Goal: Communication & Community: Answer question/provide support

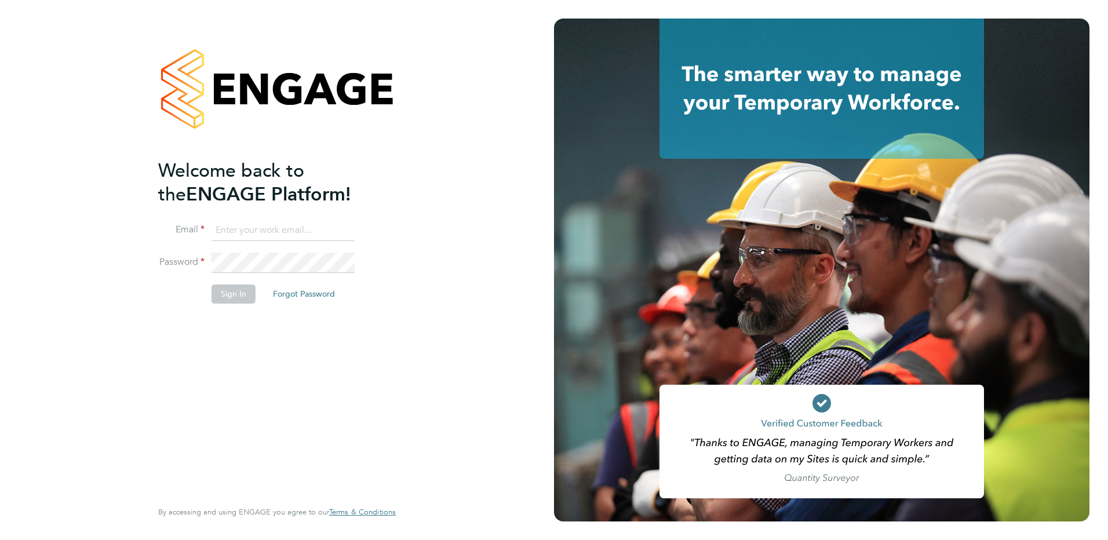
type input "[EMAIL_ADDRESS][PERSON_NAME][DOMAIN_NAME]"
click at [237, 293] on button "Sign In" at bounding box center [234, 294] width 44 height 19
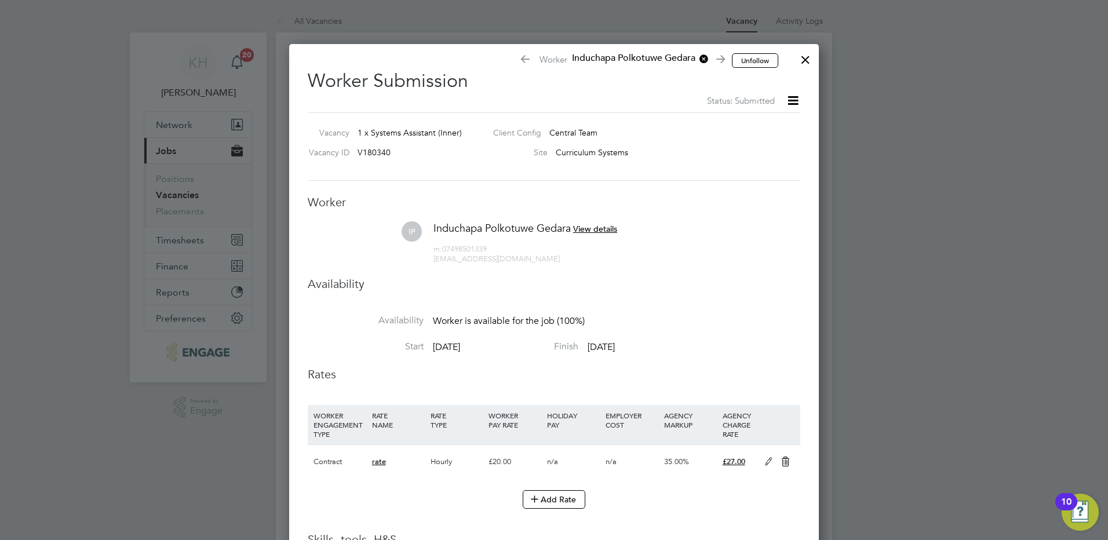
click at [802, 60] on div at bounding box center [805, 56] width 21 height 21
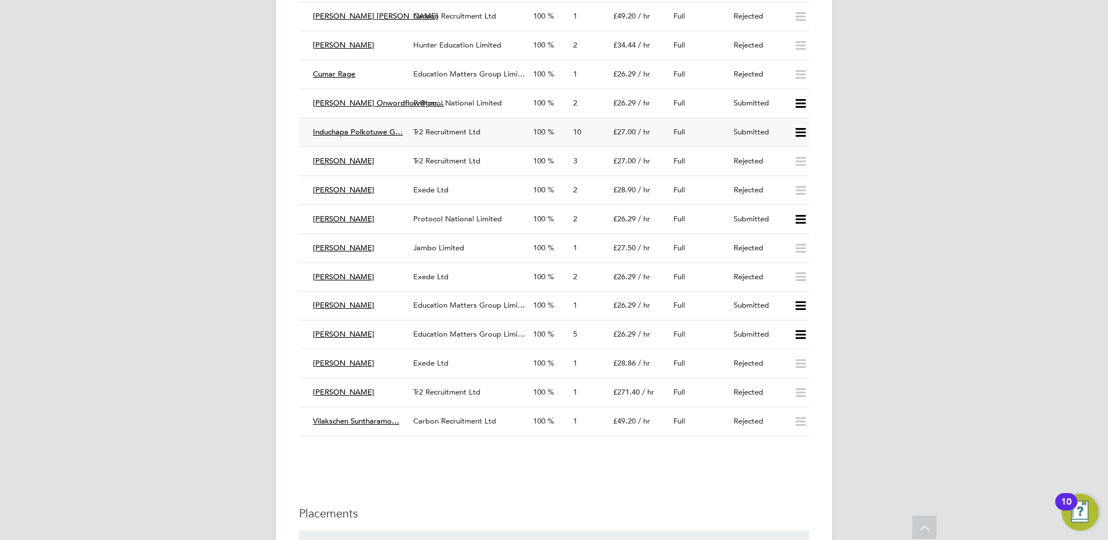
click at [430, 128] on span "Tr2 Recruitment Ltd" at bounding box center [446, 132] width 67 height 10
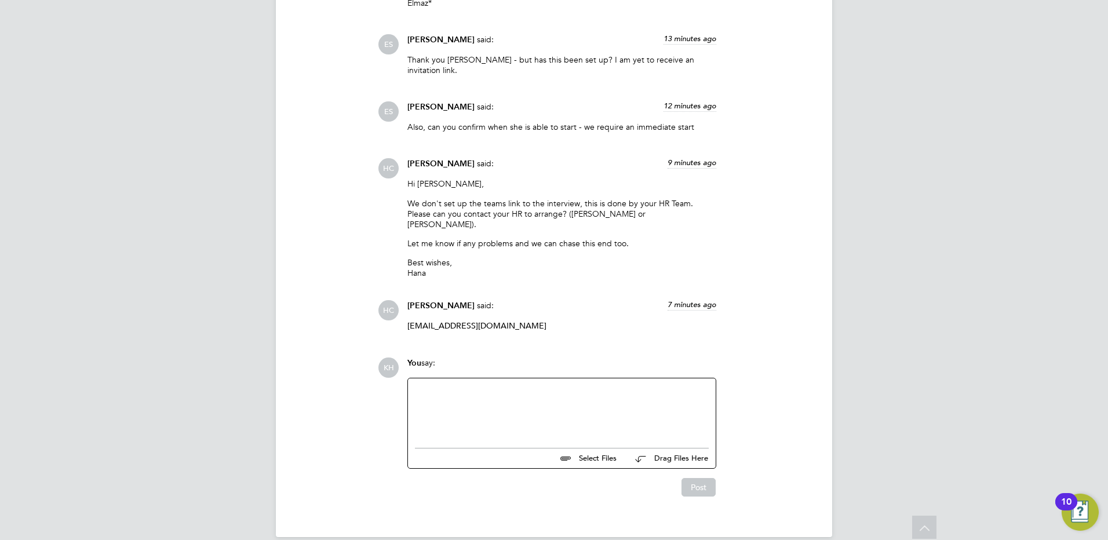
click at [496, 386] on div at bounding box center [562, 411] width 294 height 50
drag, startPoint x: 619, startPoint y: 393, endPoint x: 570, endPoint y: 399, distance: 49.0
click at [570, 406] on div "HR do not set up agency teams interviews in the main" at bounding box center [562, 411] width 294 height 10
click at [478, 406] on div "HR do not set up agency teams interviews" at bounding box center [562, 411] width 294 height 10
click at [612, 406] on div "HR do not set up standard agency teams interviews" at bounding box center [562, 411] width 294 height 10
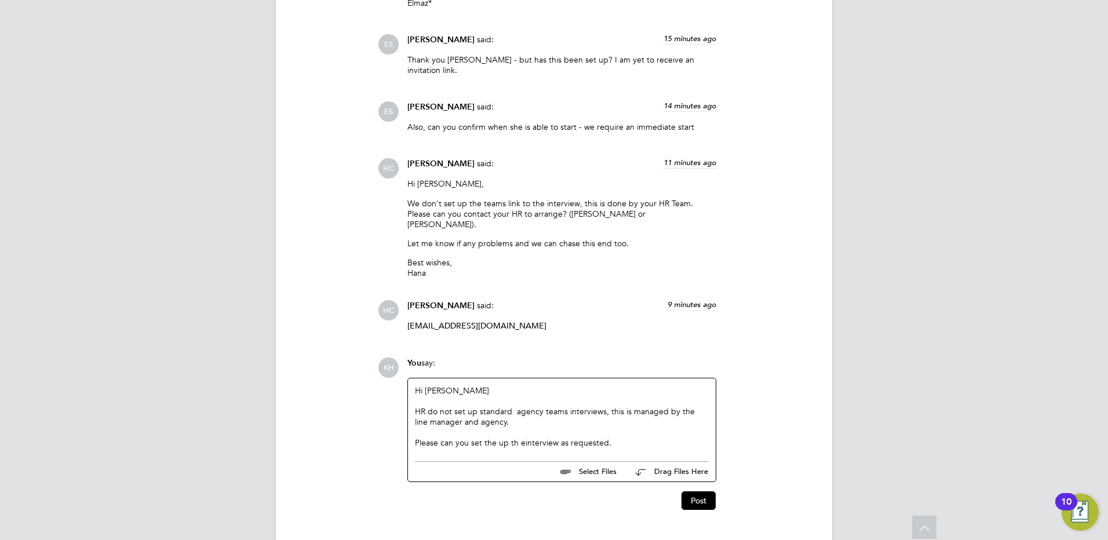
click at [520, 438] on div "Please can you set the up th einterview as requested." at bounding box center [562, 443] width 294 height 10
click at [615, 438] on div "Please can you set the up the interview as requested." at bounding box center [562, 443] width 294 height 10
click at [549, 440] on div "Please can you set the up the interview as requested. if there are any problems…" at bounding box center [562, 448] width 294 height 21
click at [638, 438] on div "Please can you set the up the interview as requested. if there are any problems…" at bounding box center [562, 448] width 294 height 21
click at [561, 439] on div "Please can you set the up the interview as requested. if there are any problems…" at bounding box center [562, 448] width 294 height 21
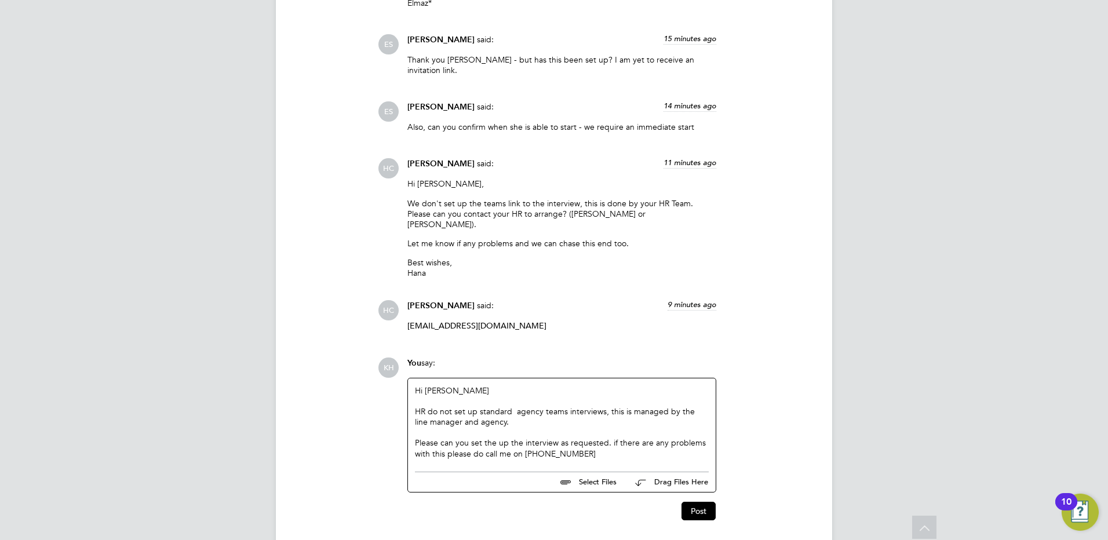
click at [598, 444] on div "Hi Hana HR do not set up standard agency teams interviews, this is managed by t…" at bounding box center [562, 423] width 308 height 88
click at [588, 438] on div "Please can you set the up the interview as requested. if there are any problems…" at bounding box center [562, 448] width 294 height 21
click at [617, 466] on ul at bounding box center [562, 469] width 294 height 6
click at [591, 439] on div "Please can you set the up the interview as requested. if there are any problems…" at bounding box center [562, 448] width 294 height 21
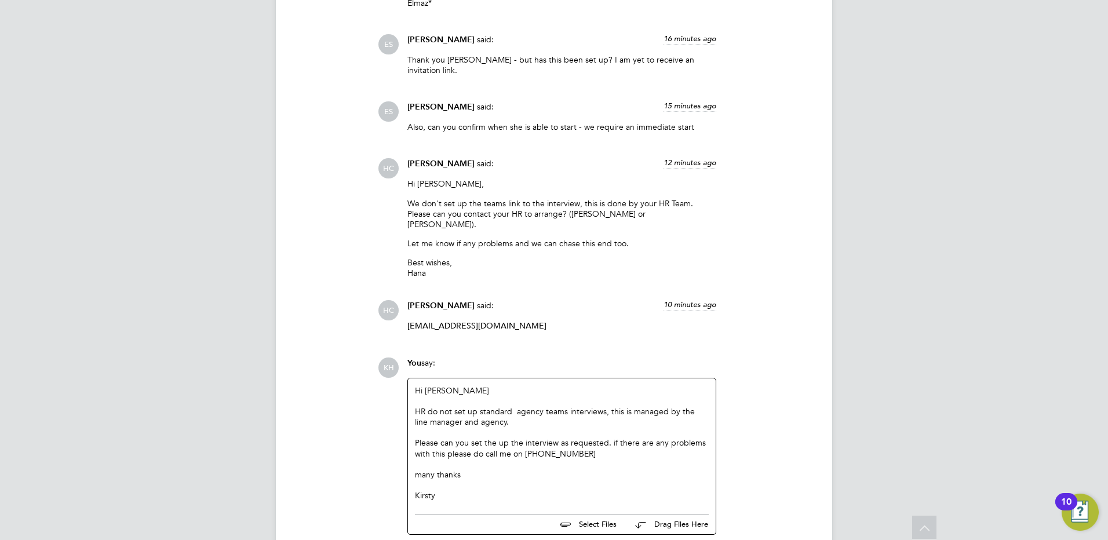
click at [566, 406] on div "HR do not set up standard agency teams interviews, this is managed by the line …" at bounding box center [562, 416] width 294 height 21
click at [518, 406] on div "HR do not set up standard agency interviews, this is managed by the line manage…" at bounding box center [562, 416] width 294 height 21
click at [523, 427] on div at bounding box center [562, 432] width 294 height 10
click at [612, 438] on div "Please can you set the up the interview as requested. if there are any problems…" at bounding box center [562, 448] width 294 height 21
click at [668, 459] on div at bounding box center [562, 464] width 294 height 10
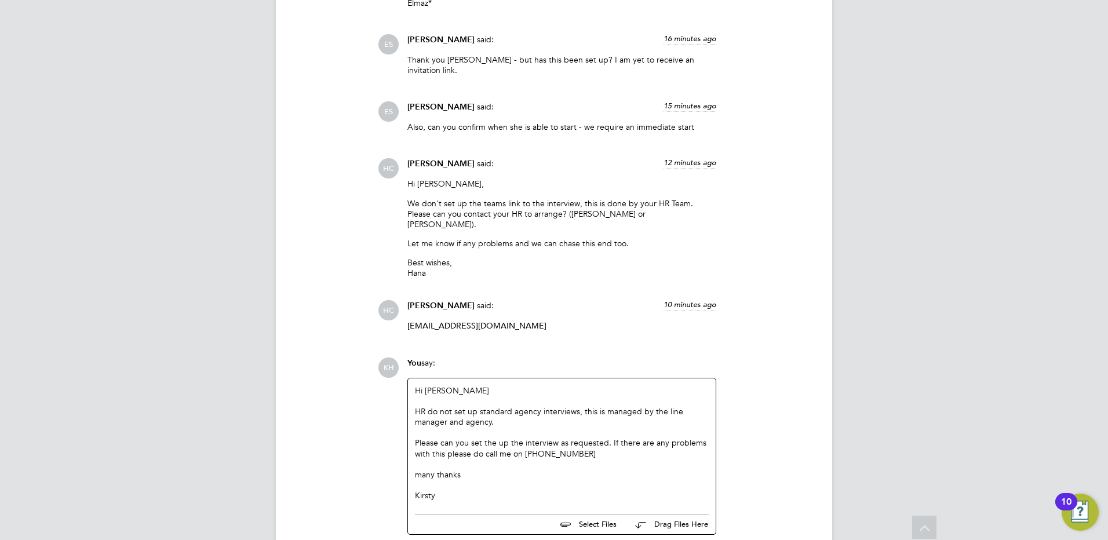
scroll to position [1969, 0]
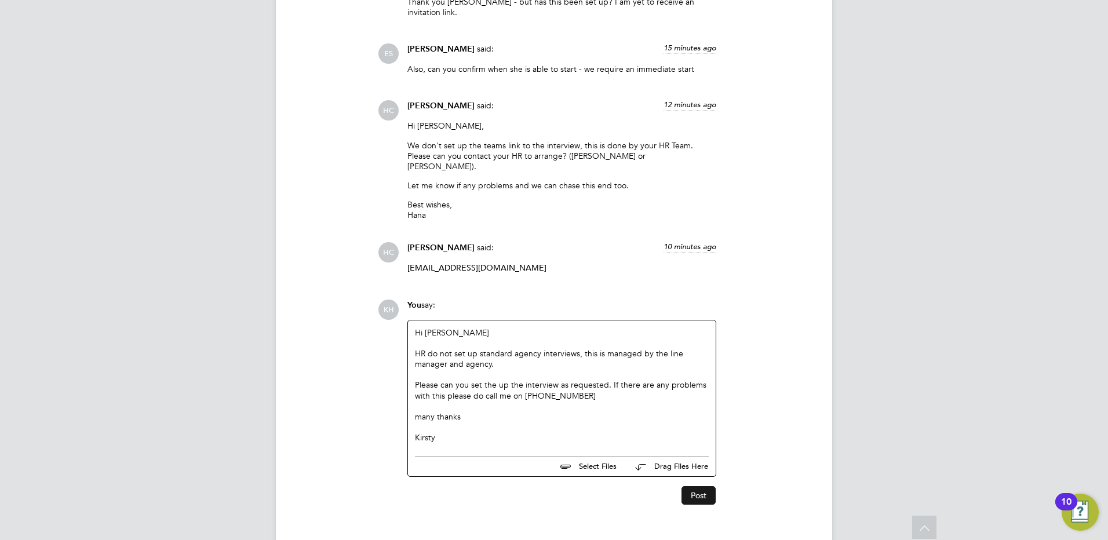
click at [702, 486] on button "Post" at bounding box center [699, 495] width 34 height 19
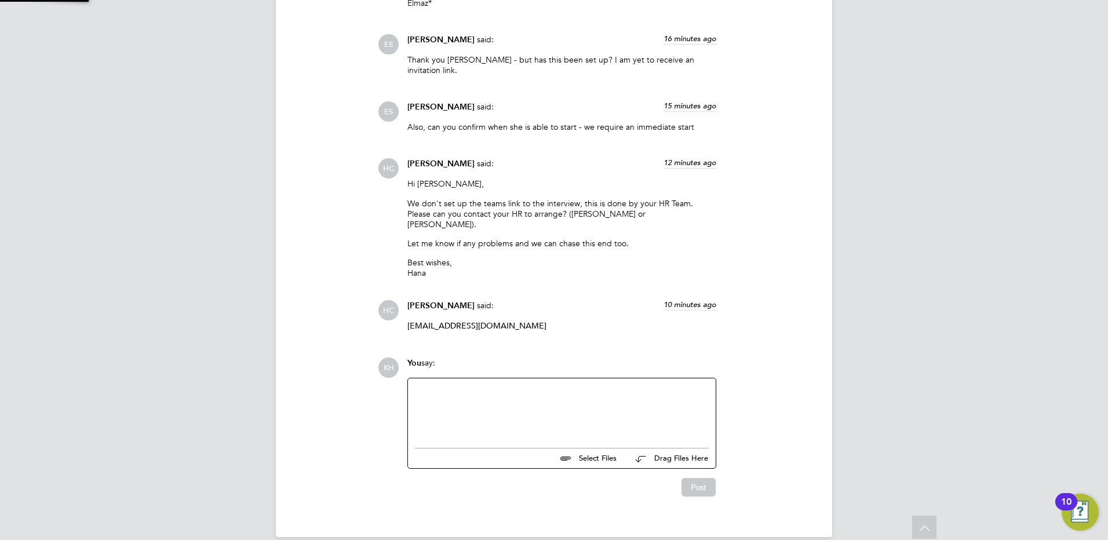
scroll to position [2086, 0]
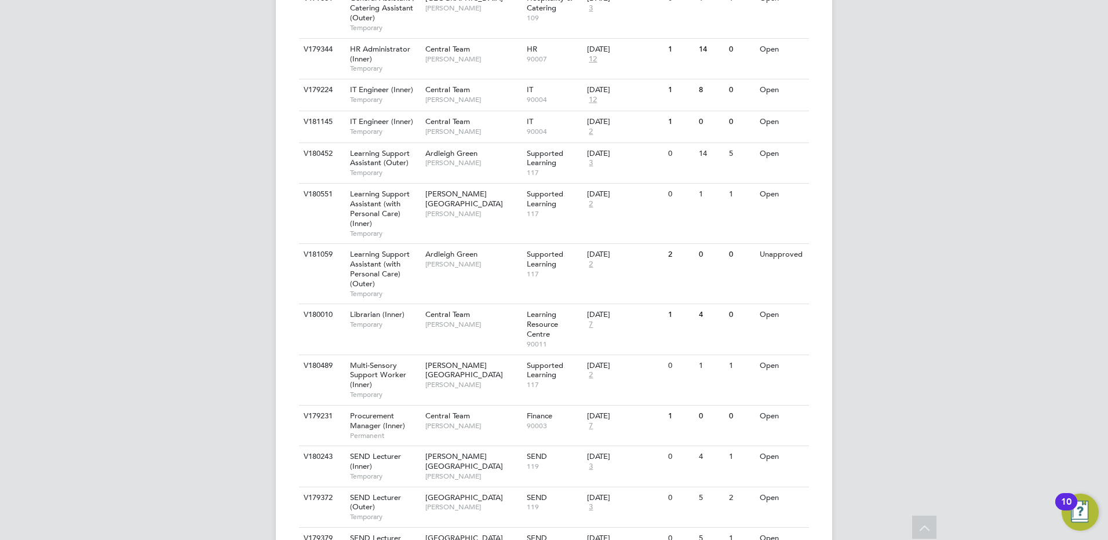
scroll to position [870, 0]
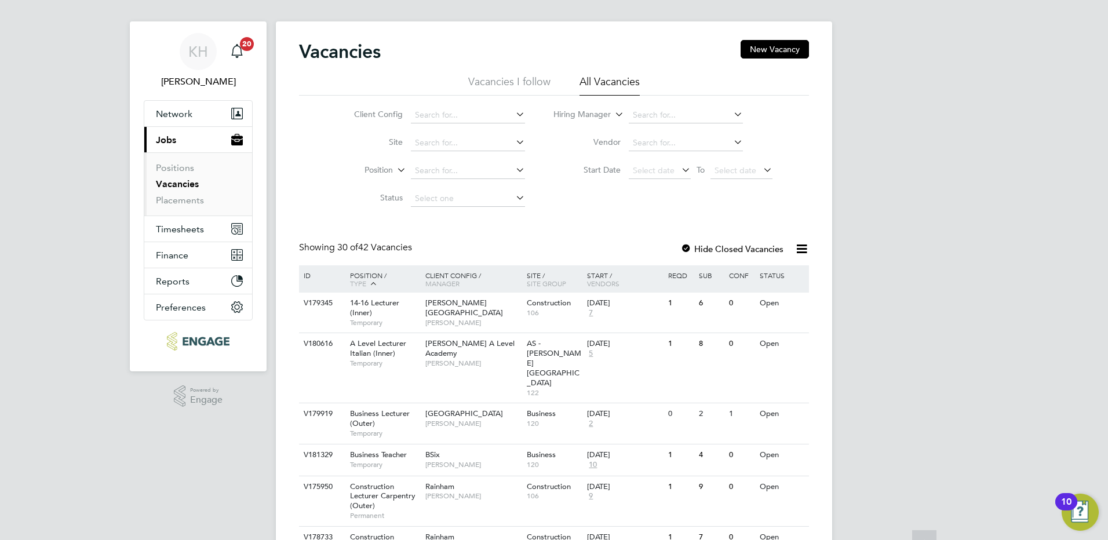
scroll to position [0, 0]
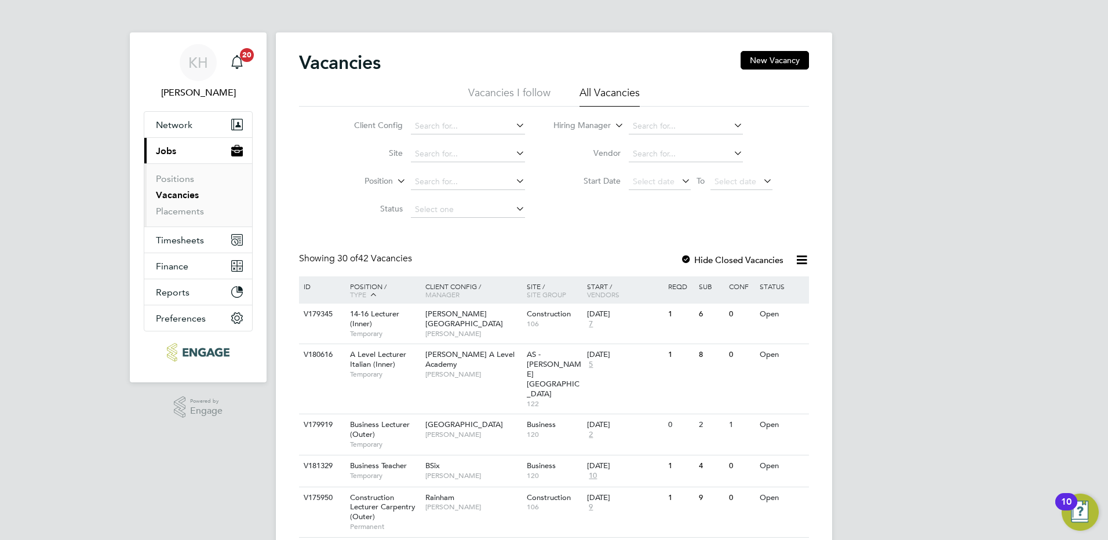
click at [646, 123] on input at bounding box center [686, 126] width 114 height 16
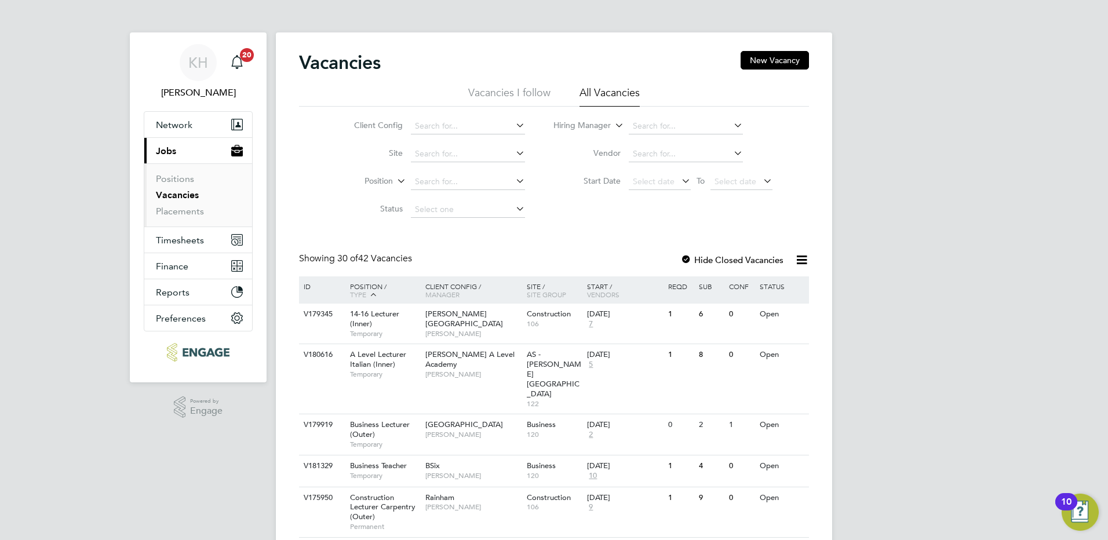
drag, startPoint x: 936, startPoint y: 110, endPoint x: 915, endPoint y: 118, distance: 22.4
